Goal: Transaction & Acquisition: Purchase product/service

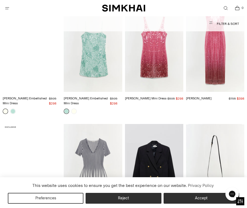
scroll to position [731, 0]
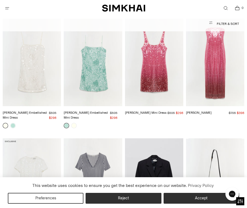
click at [0, 0] on img "Leilani Sequin Gown" at bounding box center [0, 0] width 0 height 0
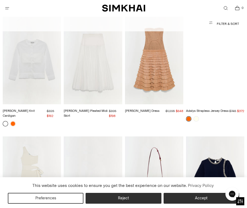
scroll to position [3838, 0]
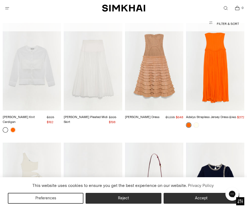
click at [0, 0] on img "Adalys Strapless Jersey Dress" at bounding box center [0, 0] width 0 height 0
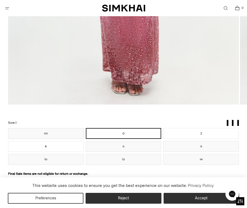
scroll to position [320, 0]
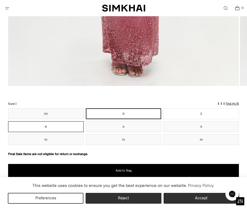
click at [78, 125] on button "4" at bounding box center [46, 126] width 76 height 11
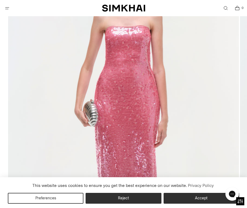
scroll to position [63, 0]
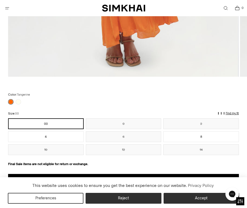
scroll to position [338, 0]
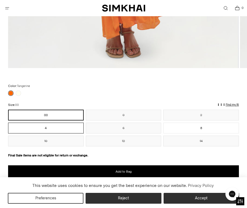
click at [81, 127] on button "4" at bounding box center [46, 128] width 76 height 11
